Goal: Task Accomplishment & Management: Use online tool/utility

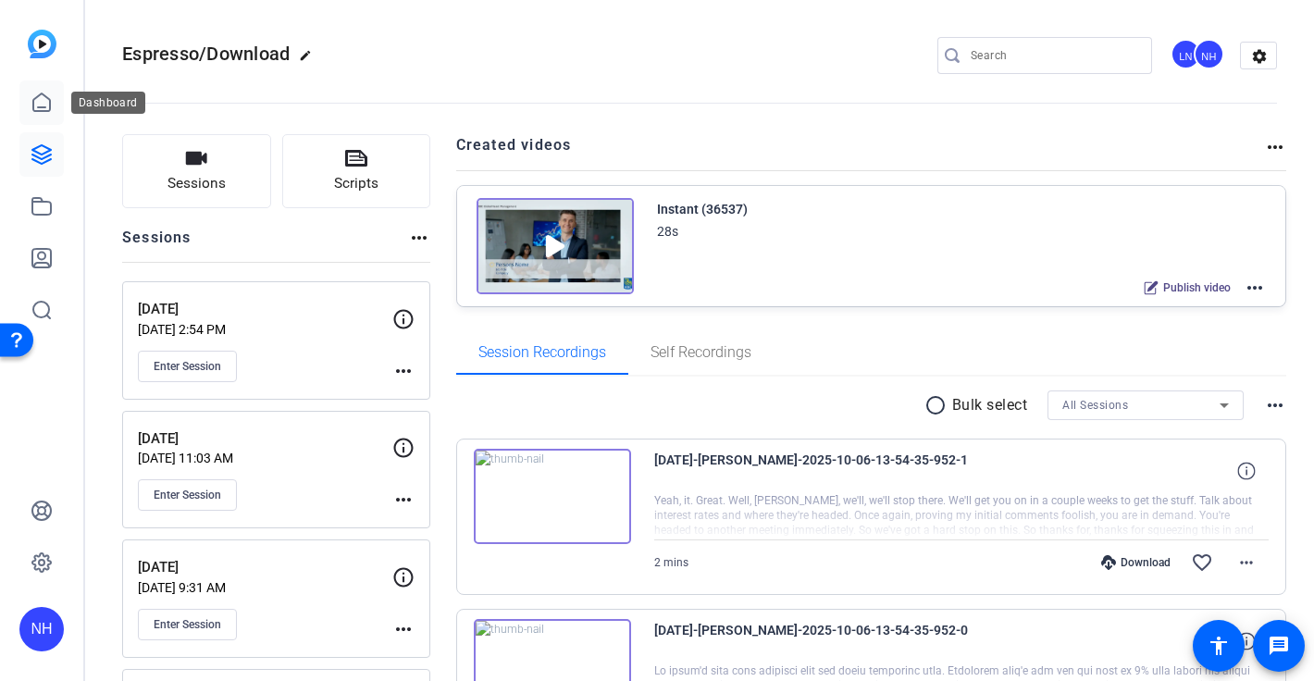
click at [41, 103] on icon at bounding box center [42, 103] width 22 height 22
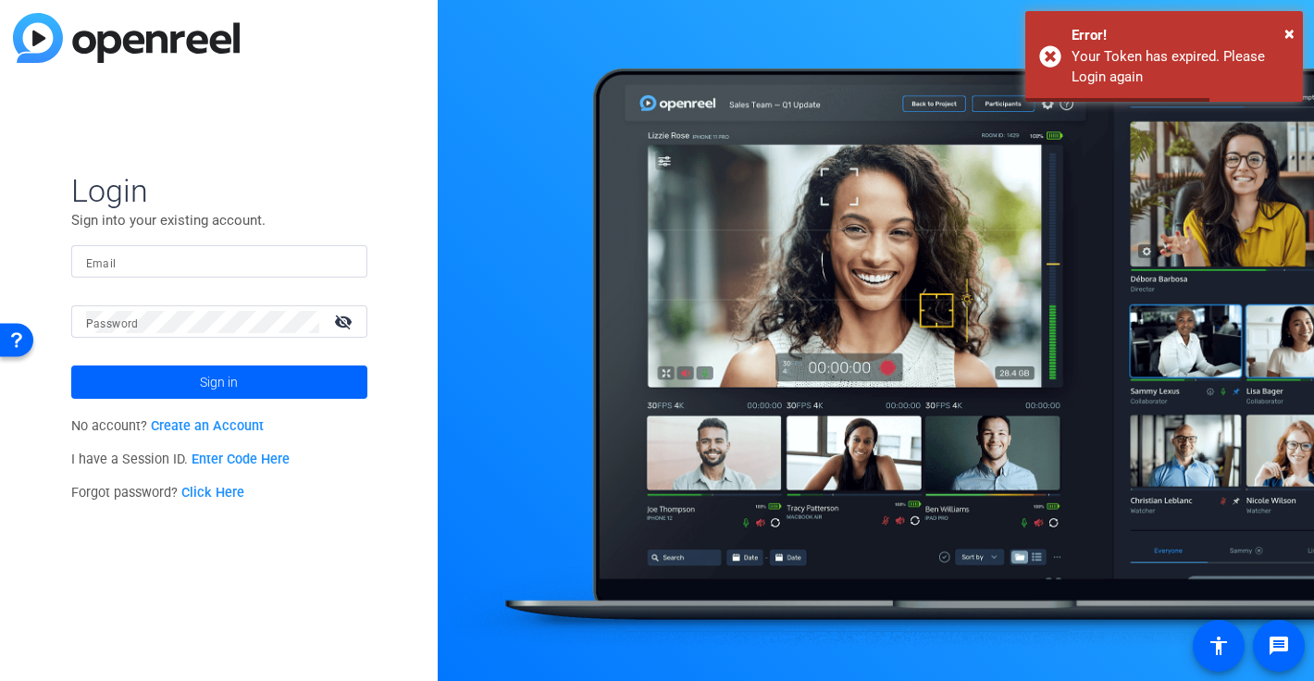
click at [180, 254] on input "Email" at bounding box center [219, 262] width 266 height 22
type input "[PERSON_NAME][EMAIL_ADDRESS][PERSON_NAME][DOMAIN_NAME]"
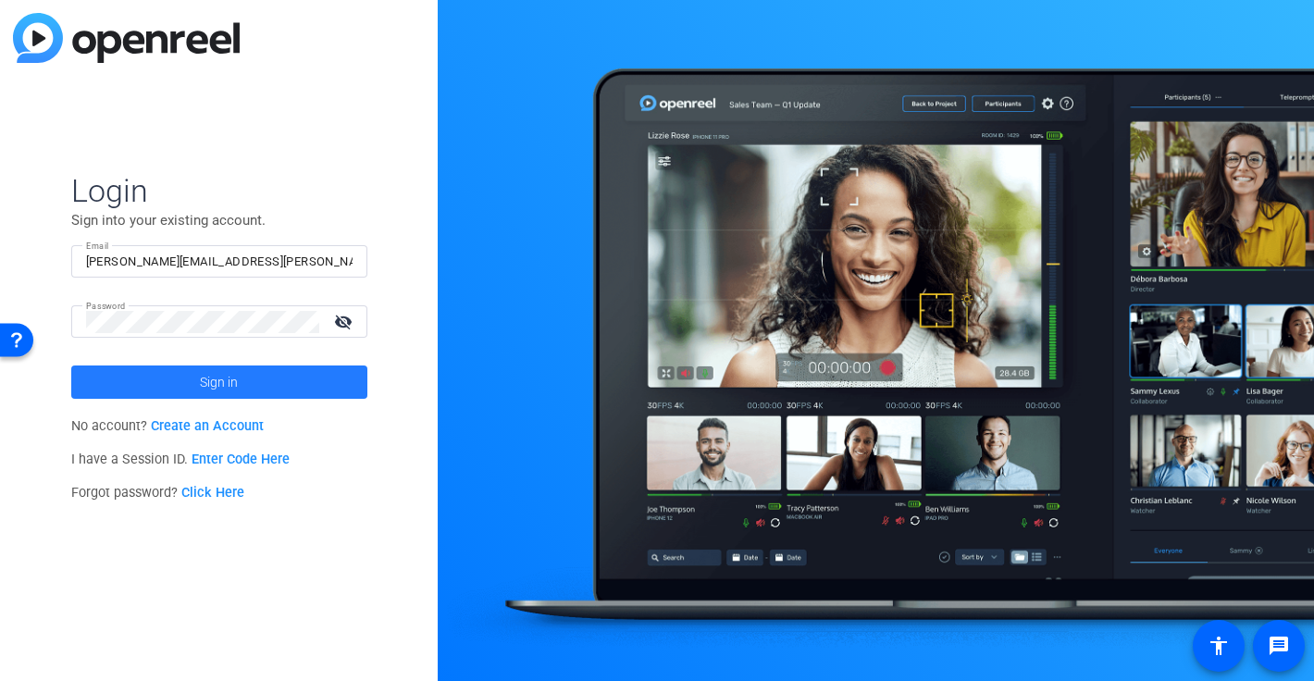
click at [206, 374] on span "Sign in" at bounding box center [219, 382] width 38 height 46
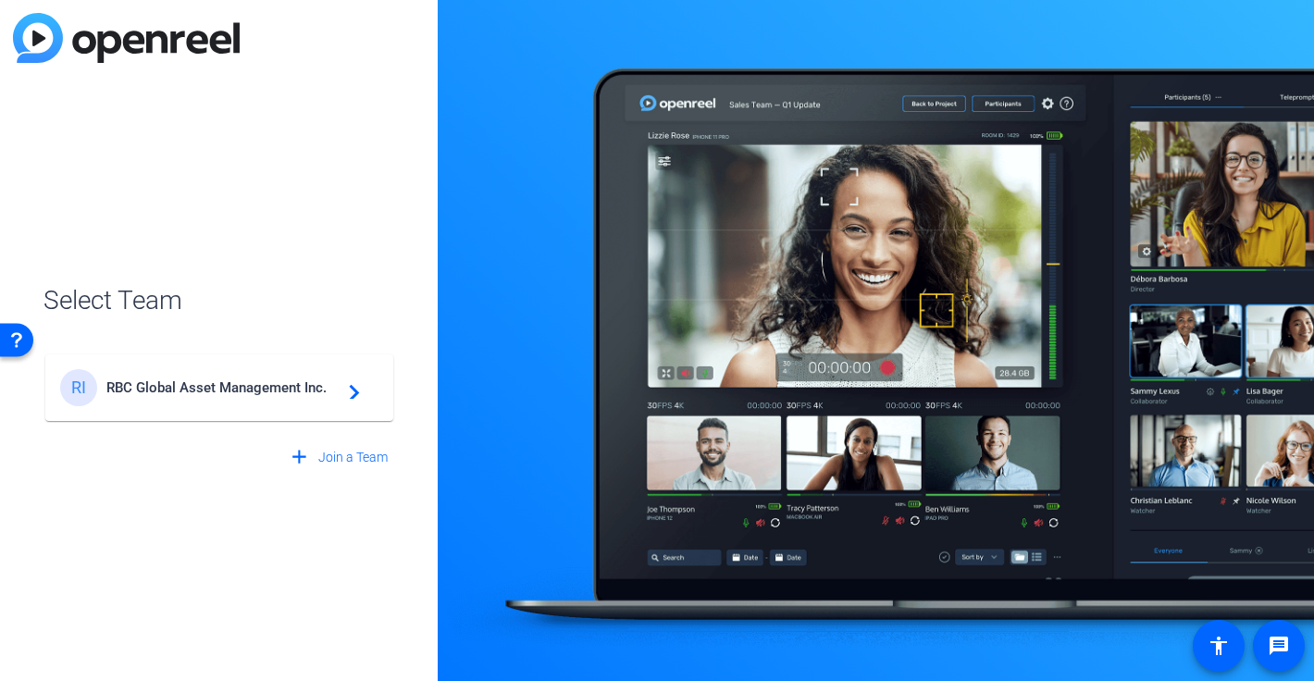
click at [258, 379] on span "RBC Global Asset Management Inc." at bounding box center [221, 387] width 231 height 17
click at [306, 392] on div "RI RBC Global Asset Management Inc. navigate_next" at bounding box center [219, 378] width 352 height 89
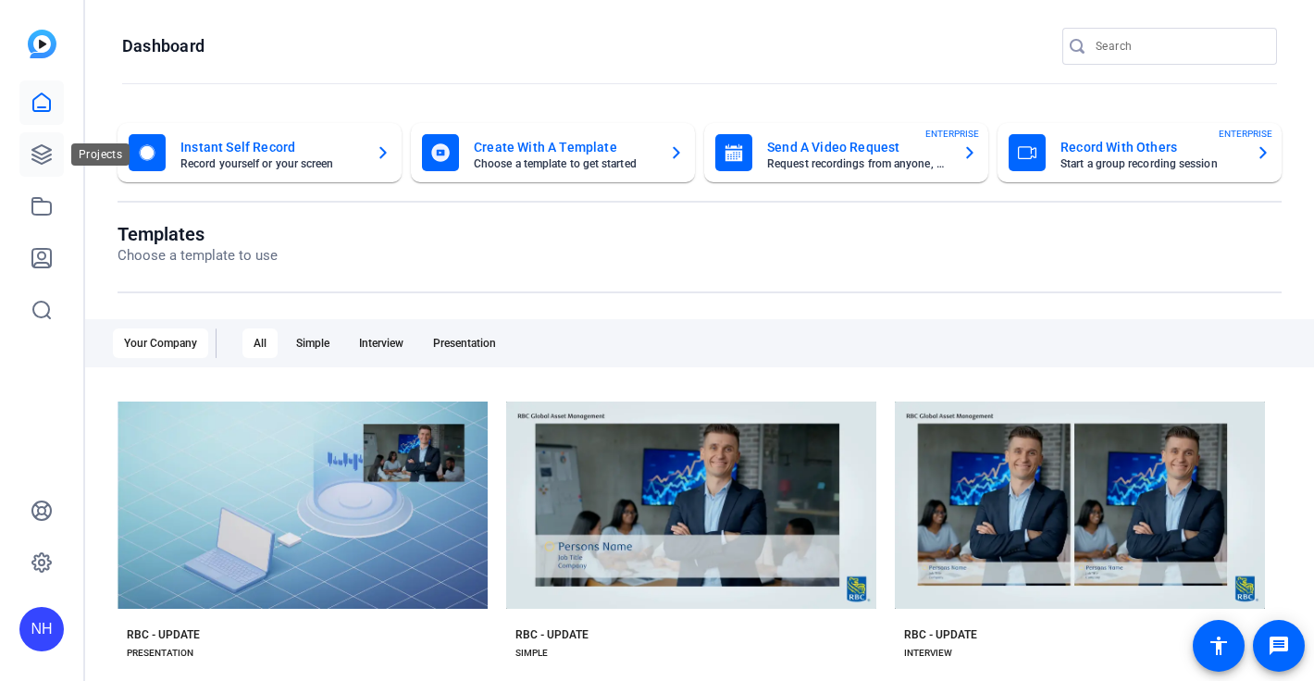
click at [42, 153] on icon at bounding box center [42, 154] width 22 height 22
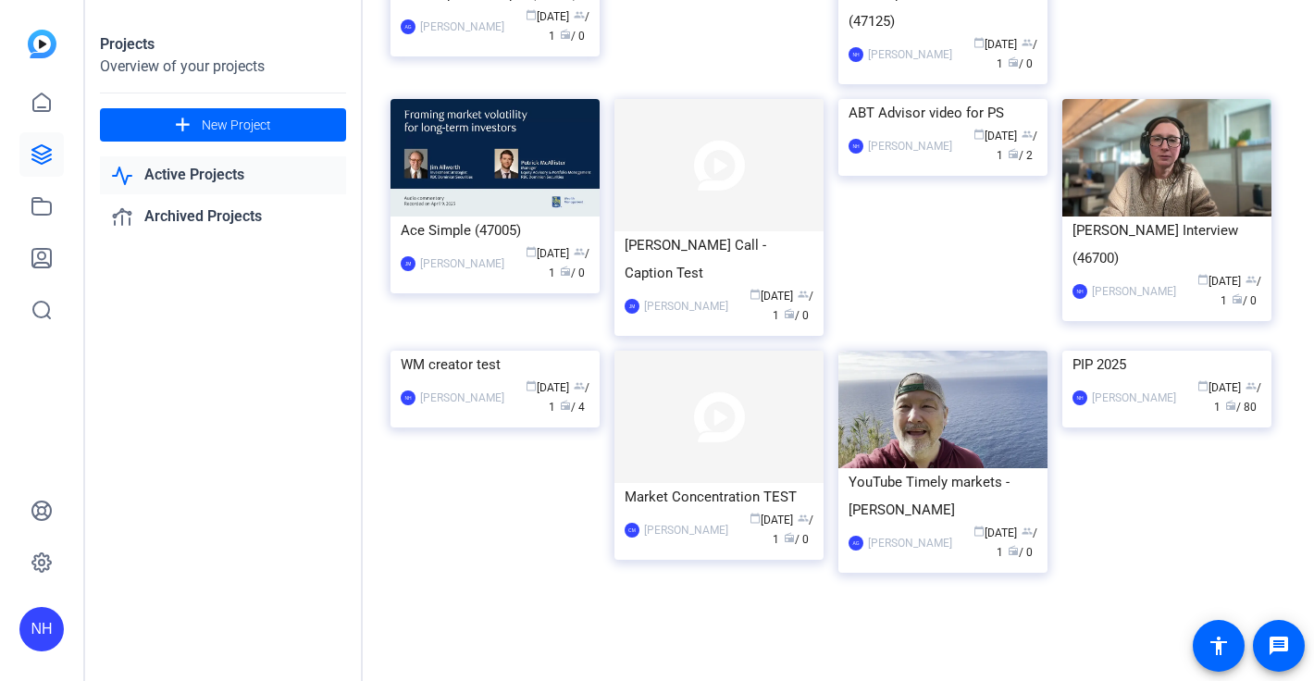
scroll to position [2106, 0]
click at [940, 35] on div "RBC - Update Interview (47125)" at bounding box center [943, 8] width 189 height 56
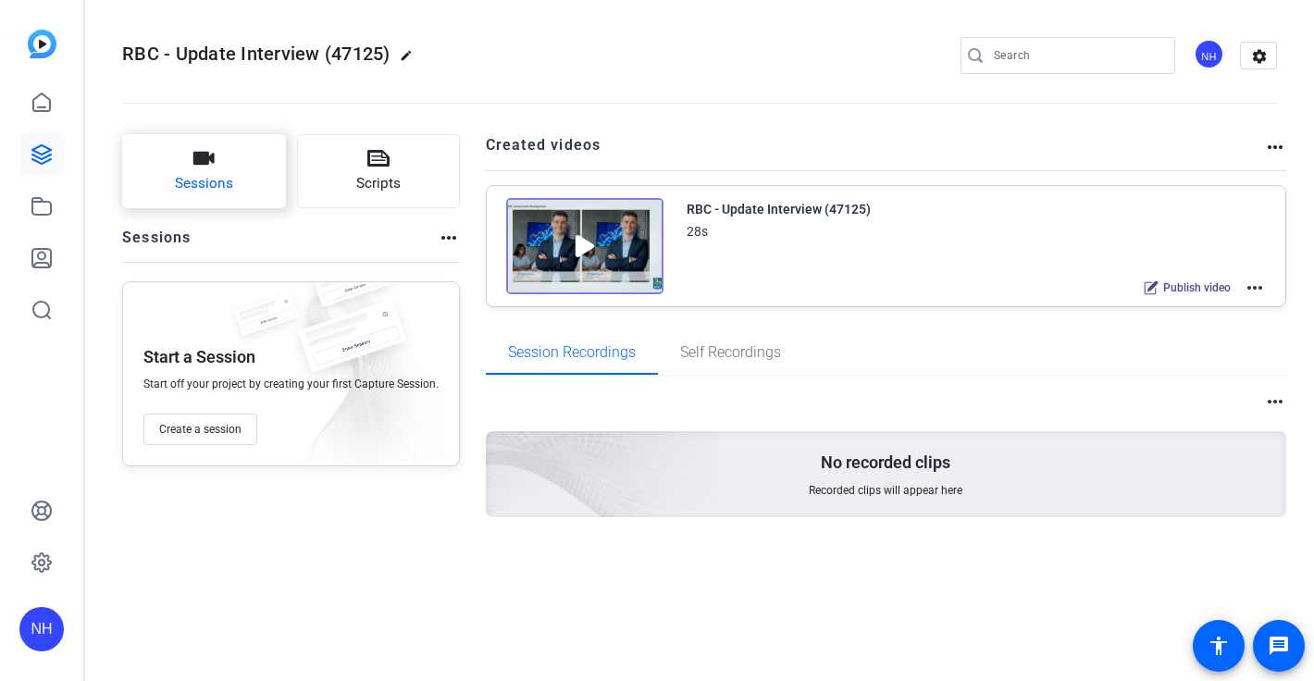
click at [197, 172] on button "Sessions" at bounding box center [204, 171] width 164 height 74
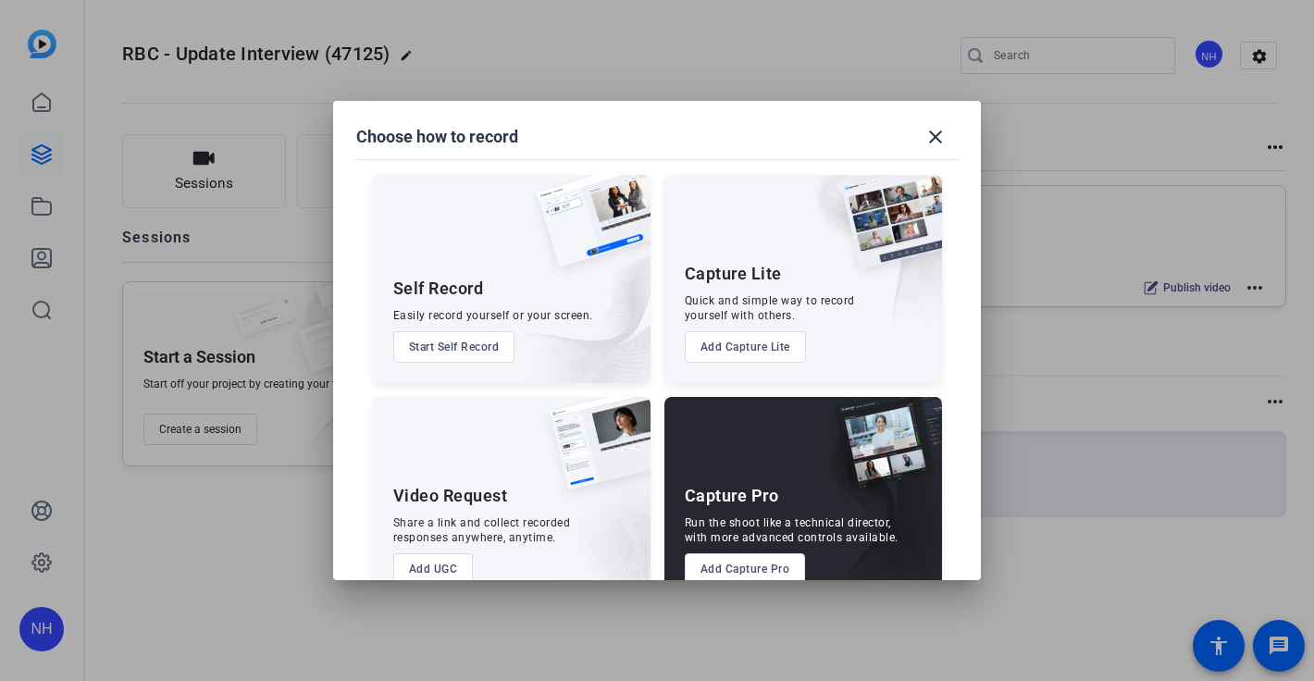
click at [765, 564] on button "Add Capture Pro" at bounding box center [745, 568] width 121 height 31
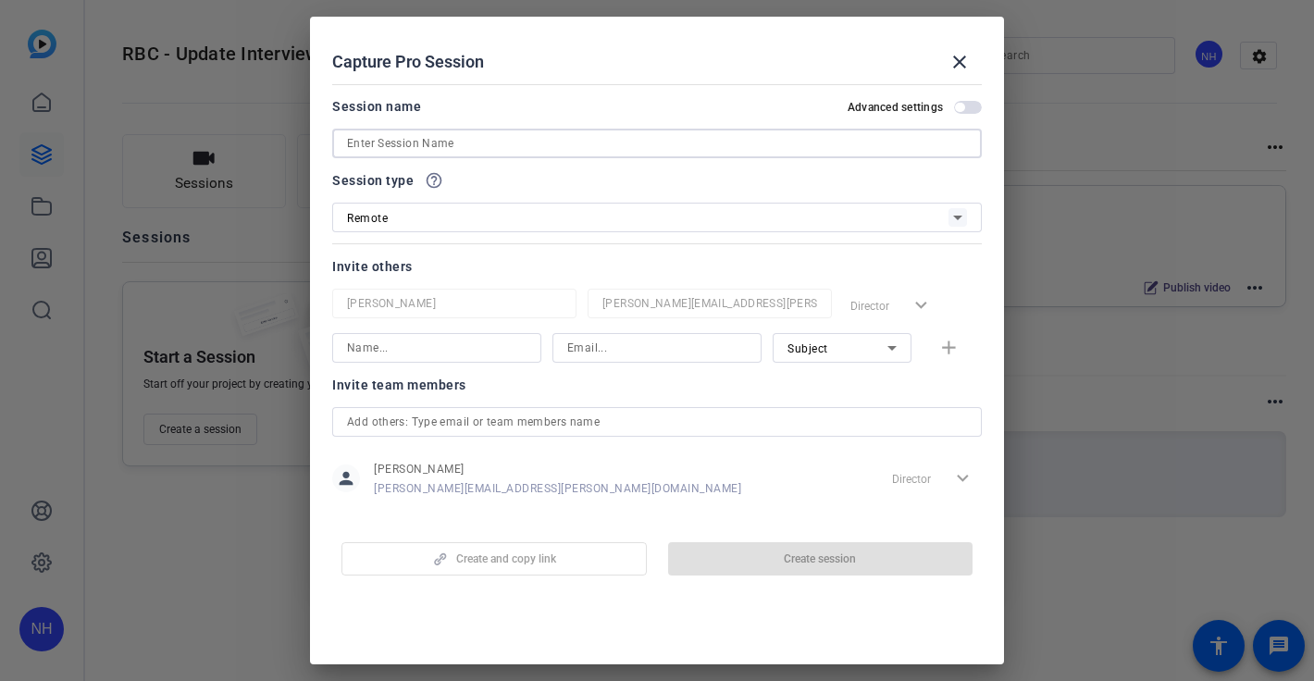
click at [518, 146] on input at bounding box center [657, 143] width 620 height 22
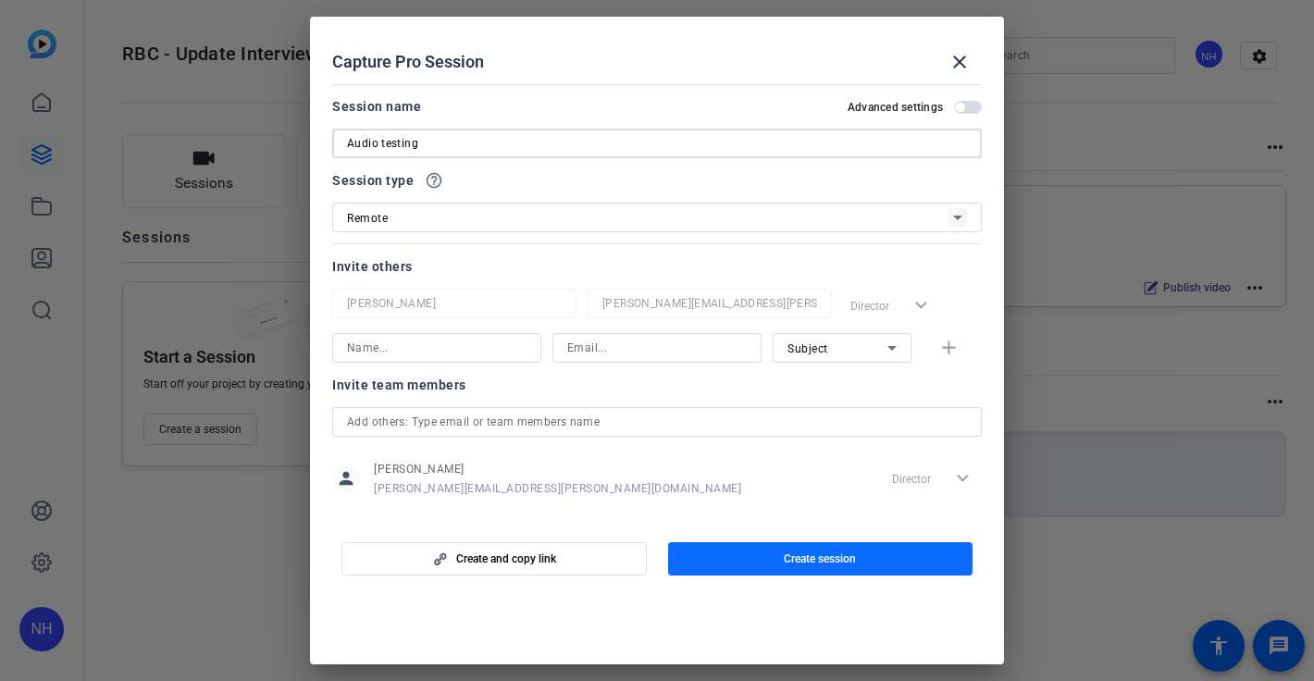
type input "Audio testing"
click at [826, 556] on span "Create session" at bounding box center [820, 558] width 72 height 15
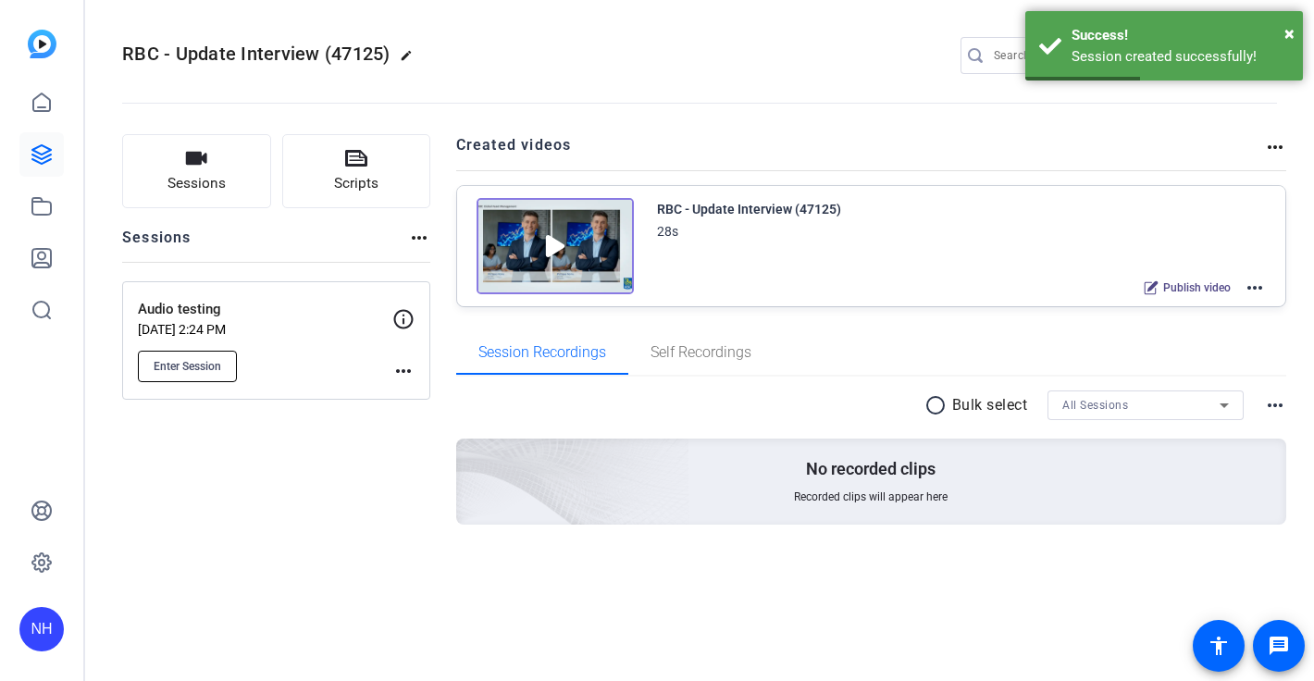
click at [178, 362] on span "Enter Session" at bounding box center [188, 366] width 68 height 15
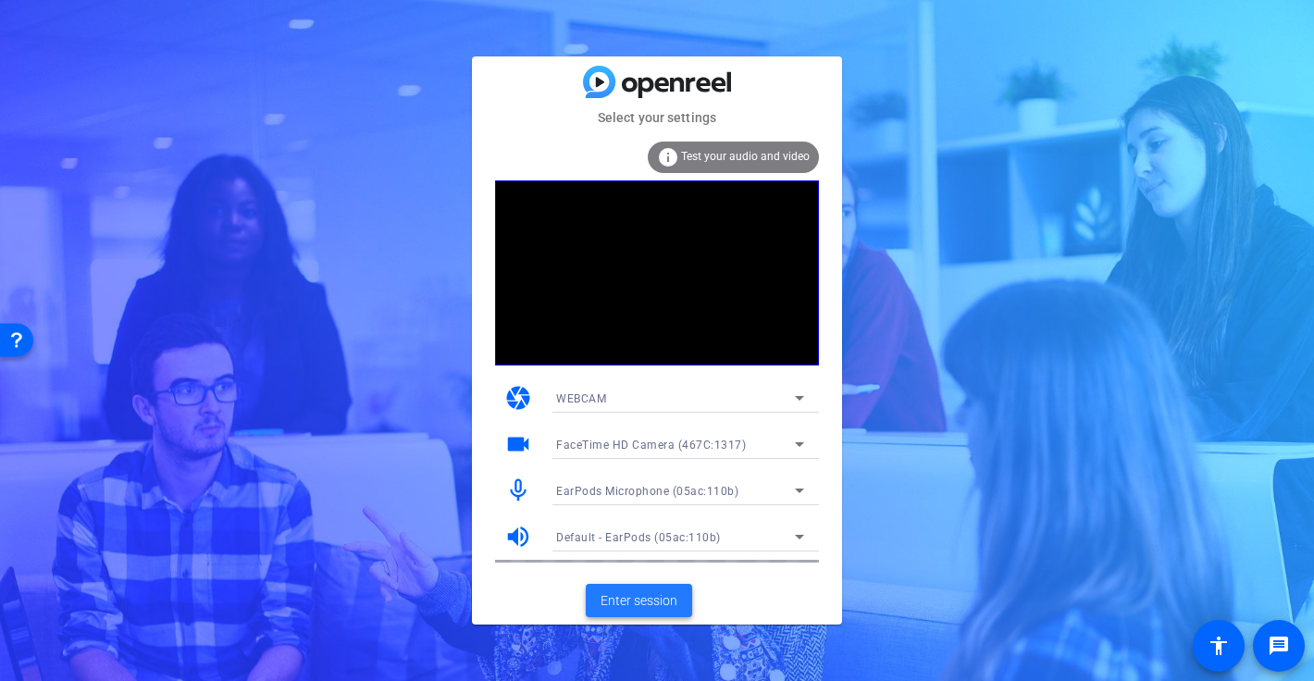
click at [665, 595] on span "Enter session" at bounding box center [639, 600] width 77 height 19
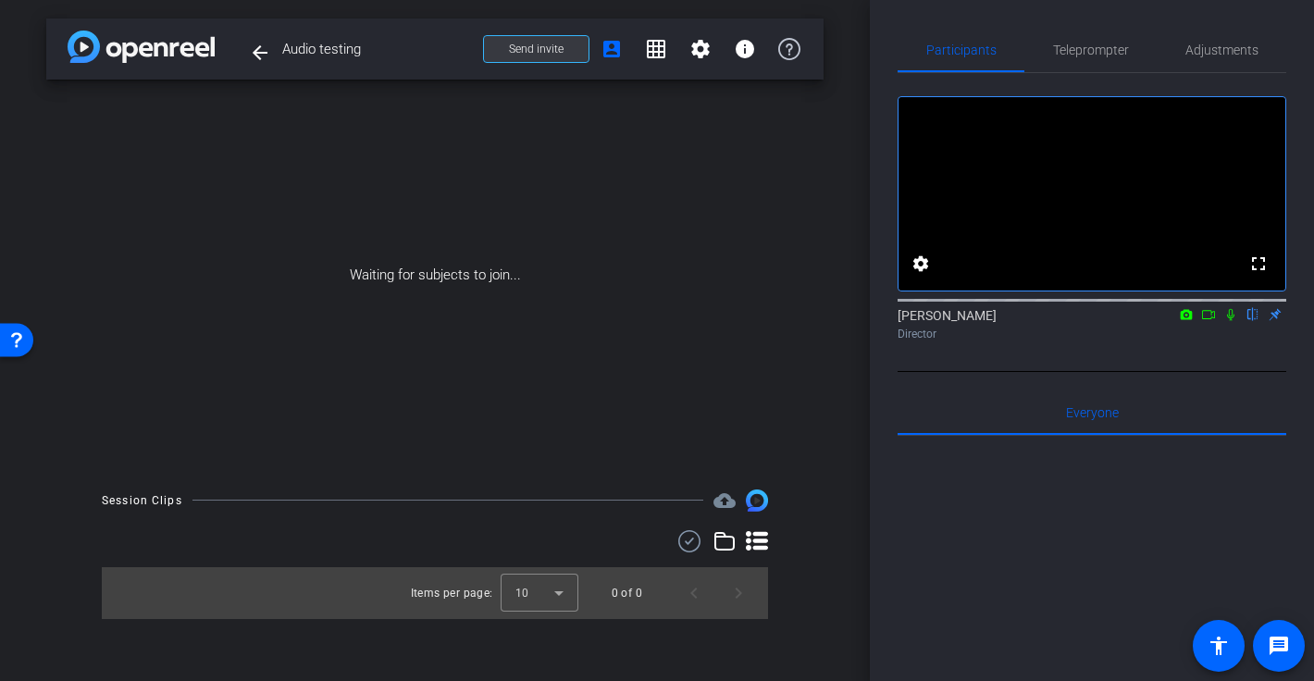
click at [524, 45] on span "Send invite" at bounding box center [536, 49] width 55 height 15
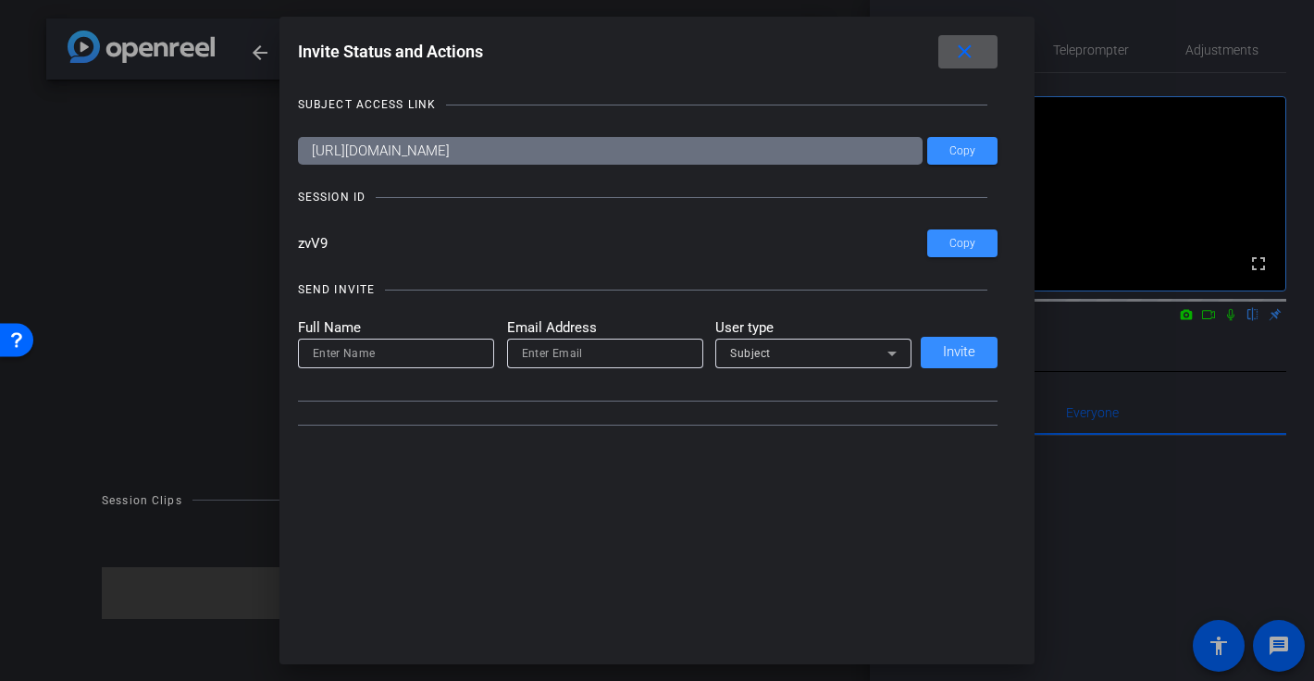
click at [395, 352] on input at bounding box center [396, 353] width 167 height 22
click at [336, 350] on input at bounding box center [396, 353] width 167 height 22
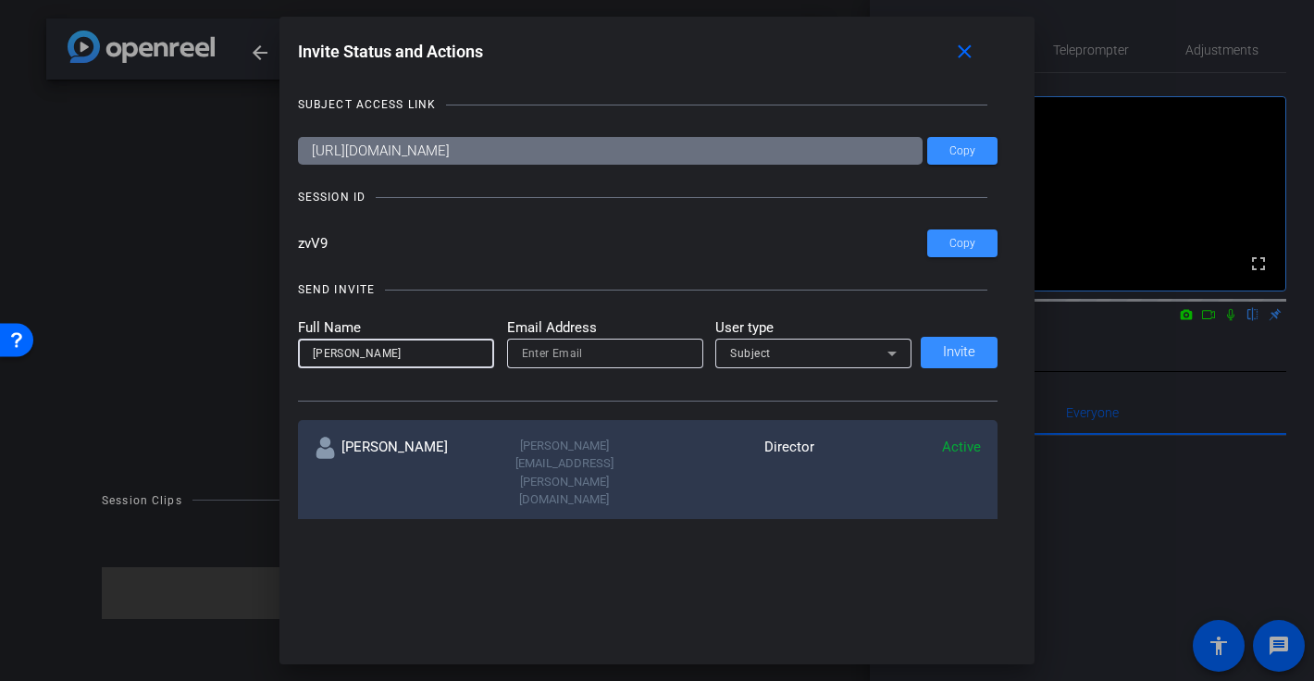
type input "Nancy"
type input "nancy.hanninen@gmail.com"
click at [963, 353] on span "Invite" at bounding box center [959, 352] width 32 height 14
click at [968, 51] on mat-icon "close" at bounding box center [964, 52] width 23 height 23
